Goal: Navigation & Orientation: Find specific page/section

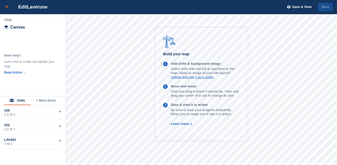
click at [6, 7] on icon at bounding box center [6, 6] width 3 height 3
